Goal: Task Accomplishment & Management: Complete application form

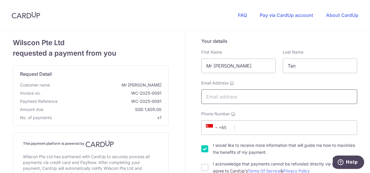
click at [234, 98] on input "Email Address" at bounding box center [279, 96] width 156 height 15
type input "[EMAIL_ADDRESS][DOMAIN_NAME]"
select select "65"
type input "91161615"
type input "369522"
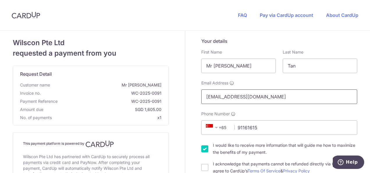
type input "Marvell Asia Pte Ltd: [STREET_ADDRESS][PERSON_NAME]"
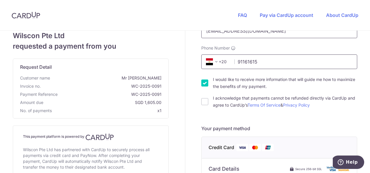
scroll to position [47, 0]
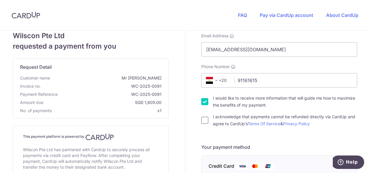
click at [202, 119] on input "I acknowledge that payments cannot be refunded directly via CardUp and agree to…" at bounding box center [204, 119] width 7 height 7
checkbox input "true"
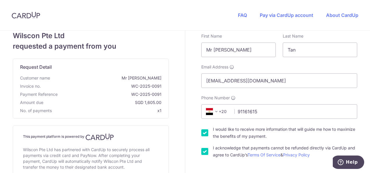
scroll to position [0, 0]
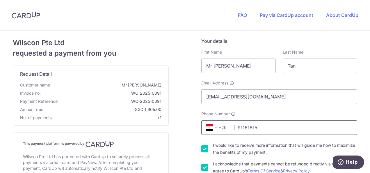
click at [260, 129] on input "91161615" at bounding box center [279, 127] width 156 height 15
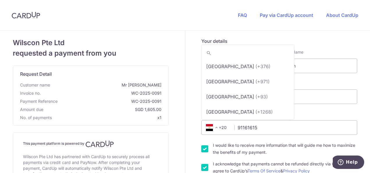
click at [222, 126] on span "+20" at bounding box center [217, 127] width 26 height 7
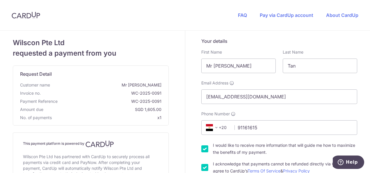
click at [223, 126] on span "+20" at bounding box center [217, 127] width 26 height 7
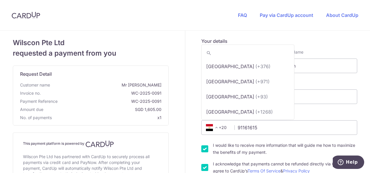
click at [223, 126] on span "+20" at bounding box center [217, 127] width 26 height 7
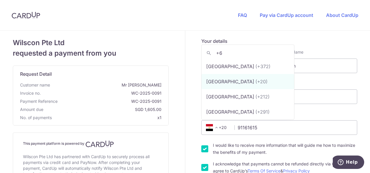
scroll to position [0, 0]
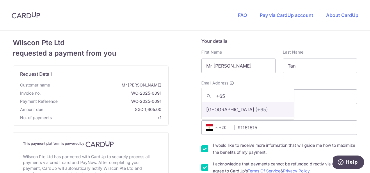
type input "+65"
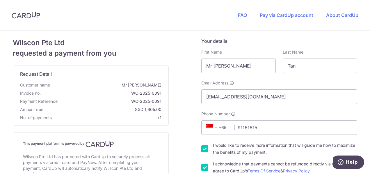
click at [297, 81] on div "Email Address [EMAIL_ADDRESS][DOMAIN_NAME]" at bounding box center [279, 92] width 156 height 24
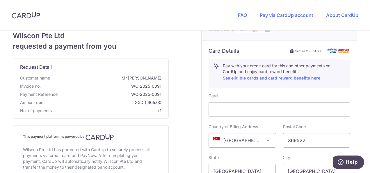
scroll to position [174, 0]
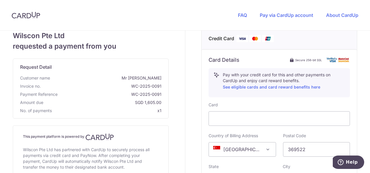
click at [211, 137] on label "Country of Billing Address" at bounding box center [232, 135] width 49 height 6
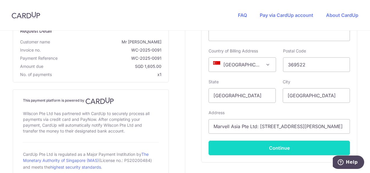
scroll to position [291, 0]
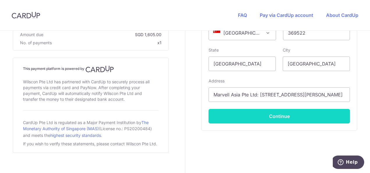
click at [291, 114] on button "Continue" at bounding box center [278, 116] width 141 height 15
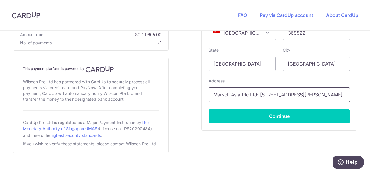
scroll to position [0, 38]
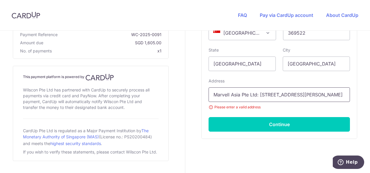
click at [219, 94] on input "Marvell Asia Pte Ltd: [STREET_ADDRESS][PERSON_NAME]" at bounding box center [278, 94] width 141 height 15
select select "65"
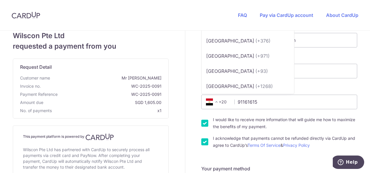
click at [220, 103] on span "+20" at bounding box center [217, 101] width 26 height 7
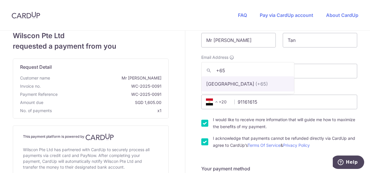
type input "+65"
select select "199"
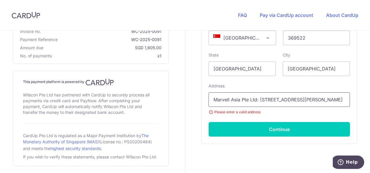
scroll to position [287, 0]
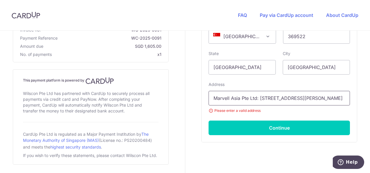
click at [256, 99] on input "Marvell Asia Pte Ltd: [STREET_ADDRESS][PERSON_NAME]" at bounding box center [278, 98] width 141 height 15
click at [258, 97] on input "Marvell Asia Pte Ltd: [STREET_ADDRESS][PERSON_NAME]" at bounding box center [278, 98] width 141 height 15
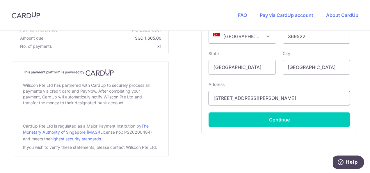
scroll to position [297, 0]
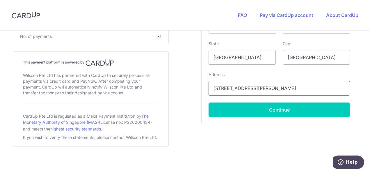
drag, startPoint x: 293, startPoint y: 87, endPoint x: 301, endPoint y: 87, distance: 7.6
click at [293, 87] on input "[STREET_ADDRESS][PERSON_NAME]" at bounding box center [278, 88] width 141 height 15
type input "[STREET_ADDRESS][PERSON_NAME]"
click at [208, 102] on button "Continue" at bounding box center [278, 109] width 141 height 15
type input "**** 2698"
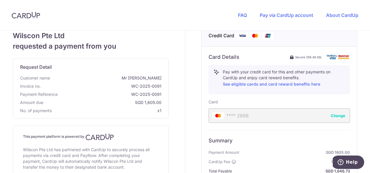
scroll to position [256, 0]
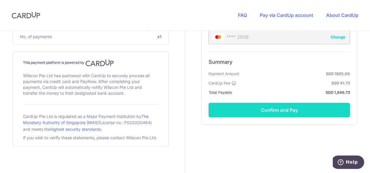
click at [275, 110] on button "Confirm and Pay" at bounding box center [278, 110] width 141 height 15
